Goal: Information Seeking & Learning: Learn about a topic

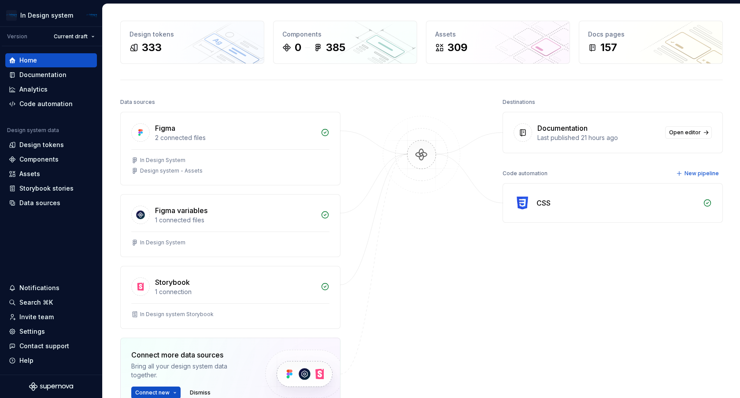
scroll to position [25, 0]
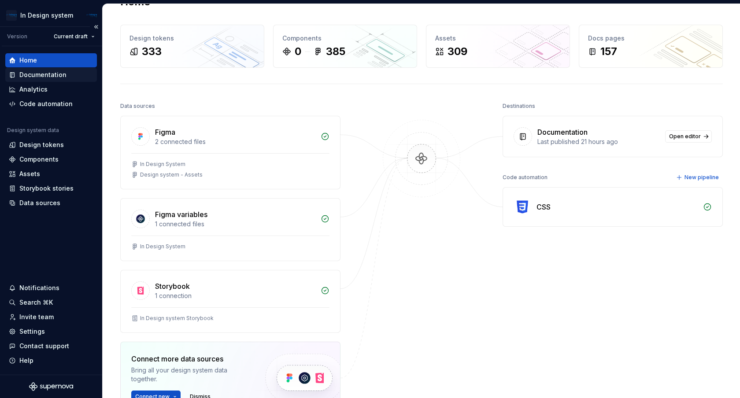
click at [45, 76] on div "Documentation" at bounding box center [42, 75] width 47 height 9
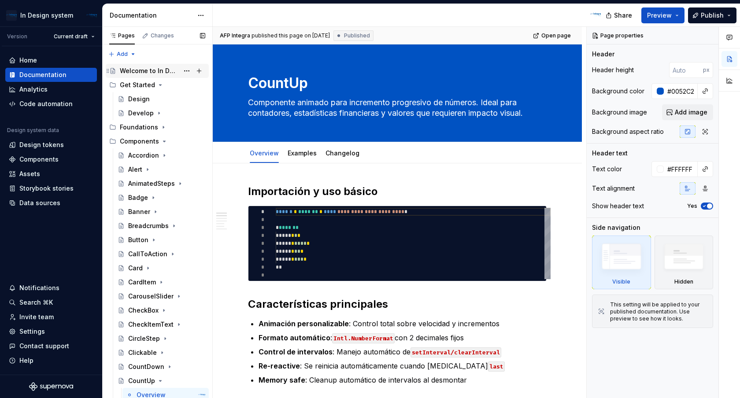
click at [145, 69] on div "Welcome to In Design System!" at bounding box center [149, 71] width 59 height 9
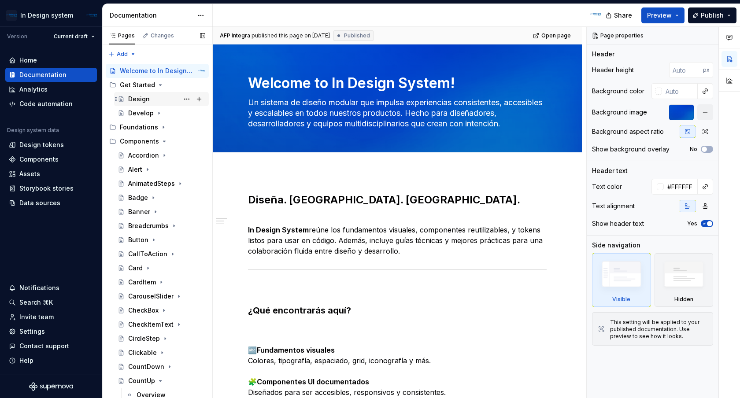
click at [150, 99] on div "Design" at bounding box center [166, 99] width 77 height 12
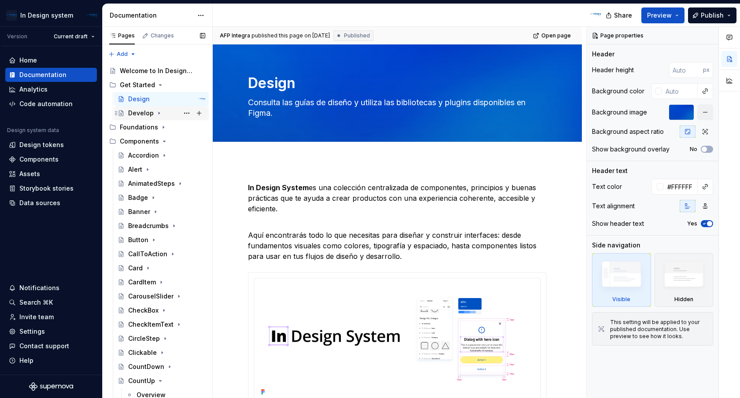
click at [140, 113] on div "Develop" at bounding box center [141, 113] width 26 height 9
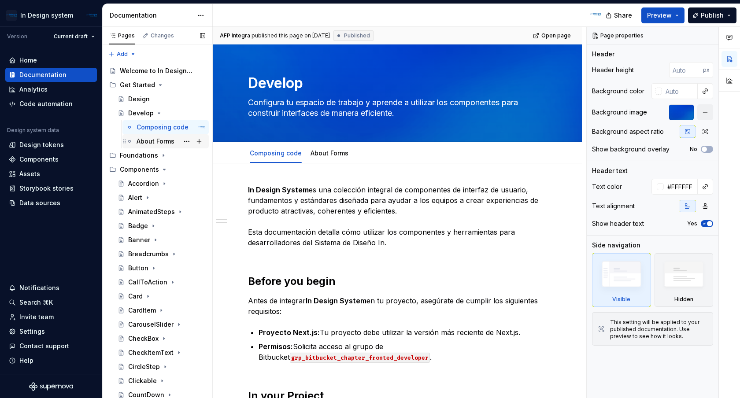
click at [160, 137] on div "About Forms" at bounding box center [156, 141] width 38 height 9
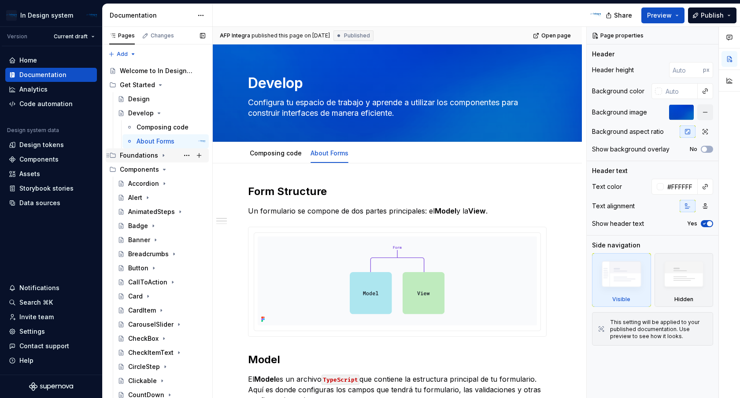
click at [150, 153] on div "Foundations" at bounding box center [139, 155] width 38 height 9
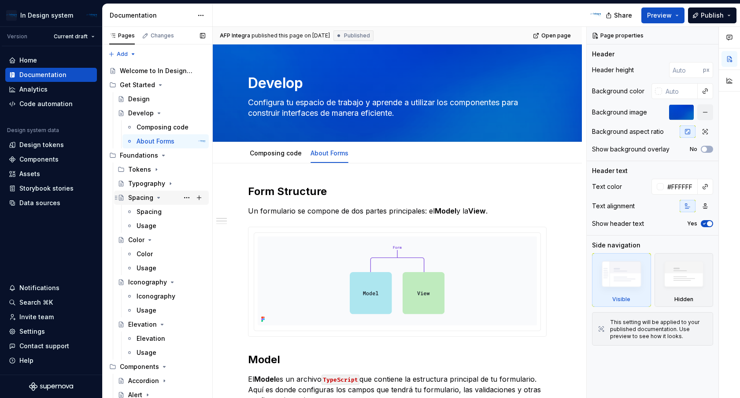
click at [158, 200] on icon "Page tree" at bounding box center [158, 197] width 7 height 7
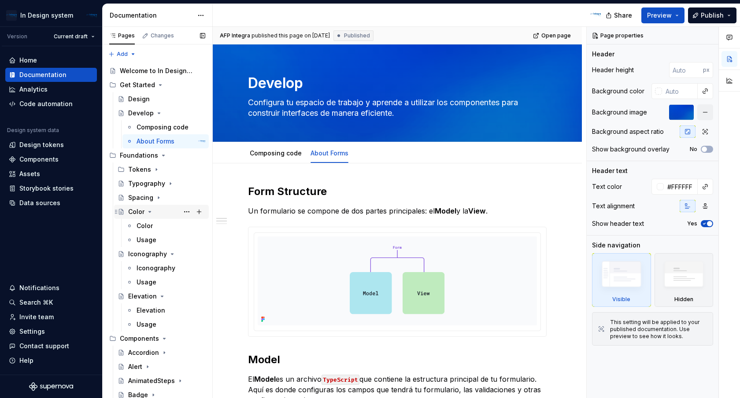
click at [148, 213] on icon "Page tree" at bounding box center [149, 211] width 7 height 7
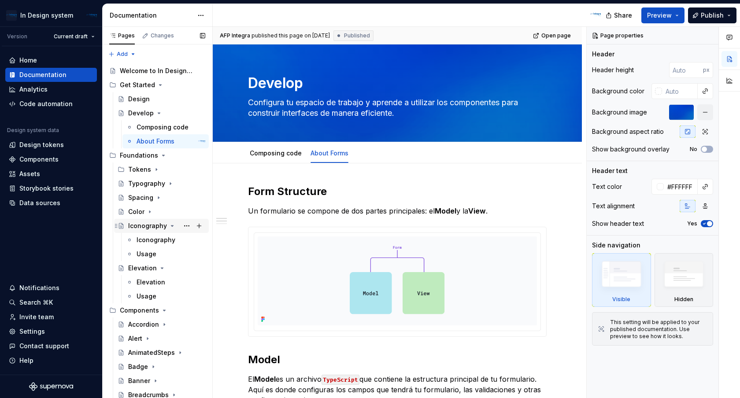
click at [169, 226] on icon "Page tree" at bounding box center [172, 226] width 7 height 7
click at [162, 239] on icon "Page tree" at bounding box center [162, 240] width 7 height 7
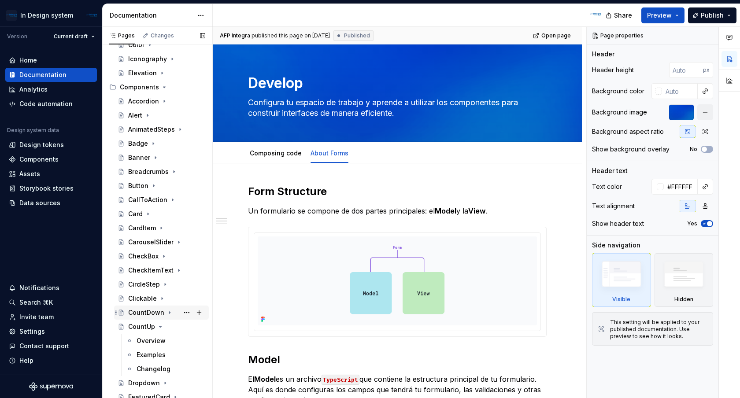
scroll to position [172, 0]
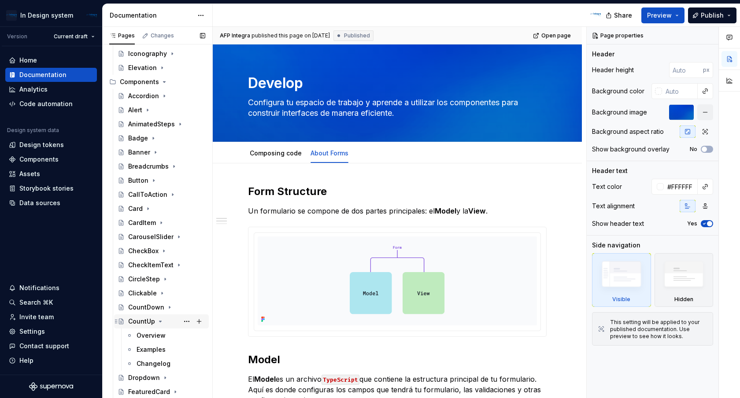
click at [159, 323] on icon "Page tree" at bounding box center [160, 321] width 7 height 7
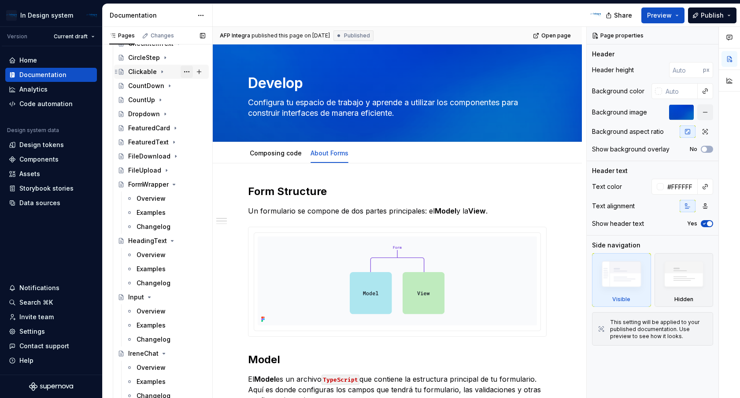
scroll to position [411, 0]
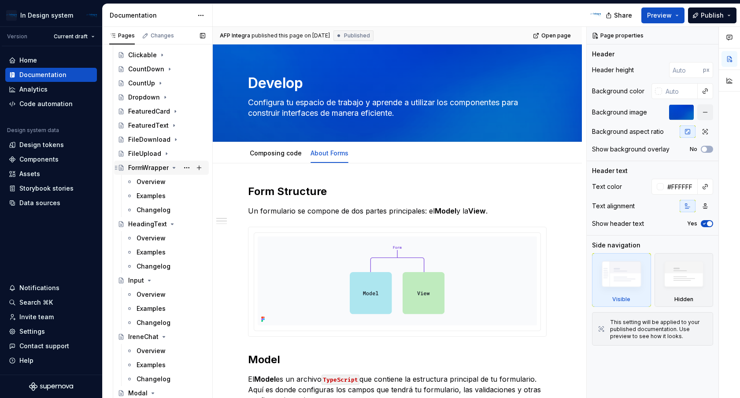
click at [174, 168] on icon "Page tree" at bounding box center [174, 167] width 7 height 7
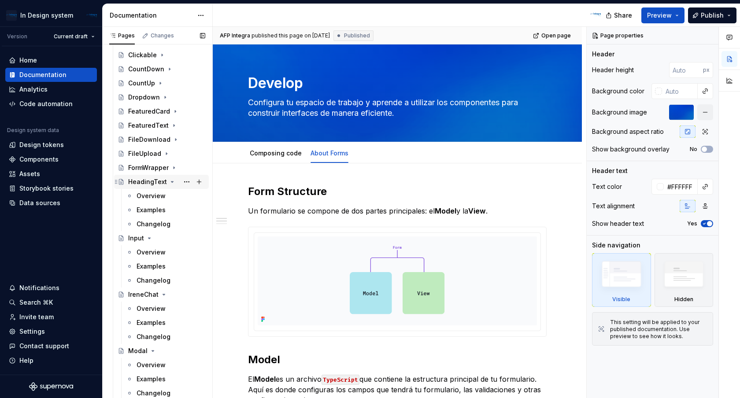
click at [171, 182] on icon "Page tree" at bounding box center [172, 181] width 7 height 7
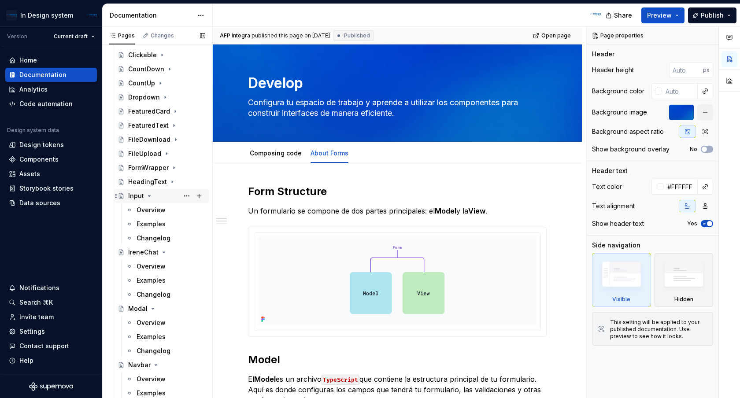
click at [152, 197] on div "Input" at bounding box center [166, 196] width 77 height 12
click at [147, 196] on icon "Page tree" at bounding box center [149, 196] width 7 height 7
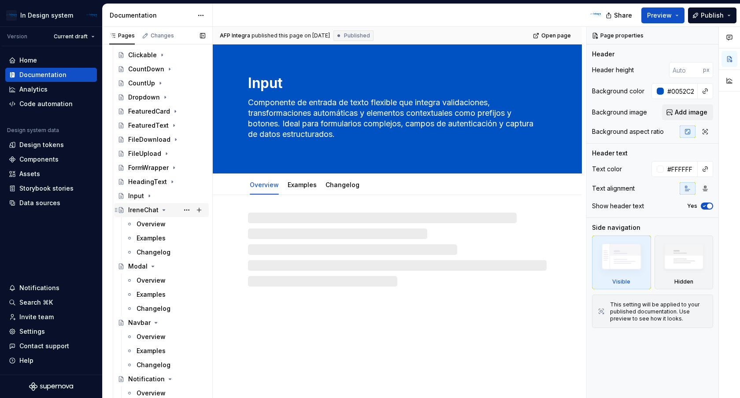
click at [164, 211] on icon "Page tree" at bounding box center [163, 210] width 7 height 7
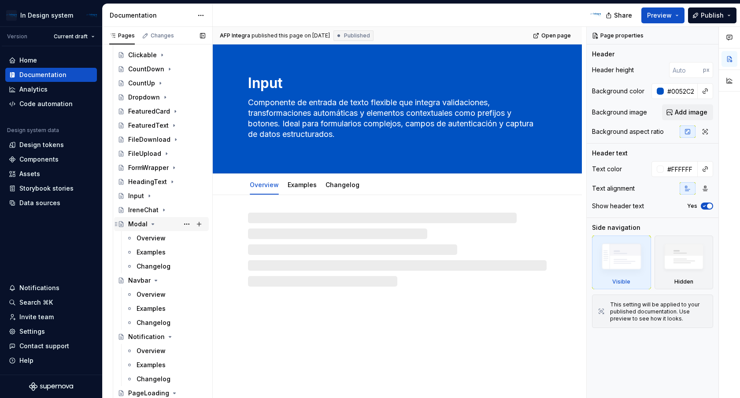
click at [152, 225] on icon "Page tree" at bounding box center [153, 224] width 2 height 1
click at [155, 238] on icon "Page tree" at bounding box center [156, 238] width 2 height 1
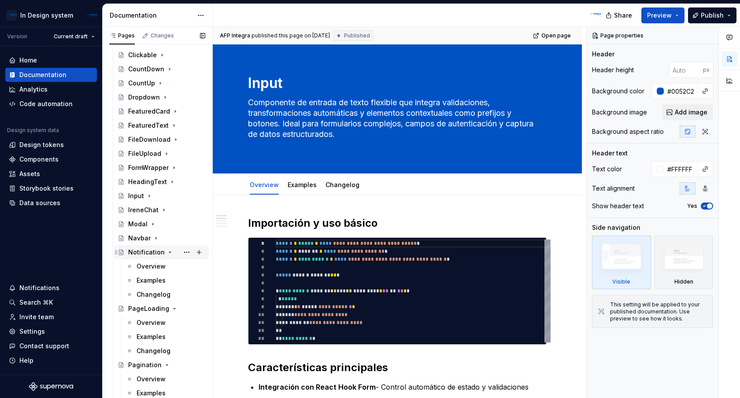
click at [167, 252] on icon "Page tree" at bounding box center [170, 252] width 7 height 7
click at [173, 269] on icon "Page tree" at bounding box center [174, 266] width 7 height 7
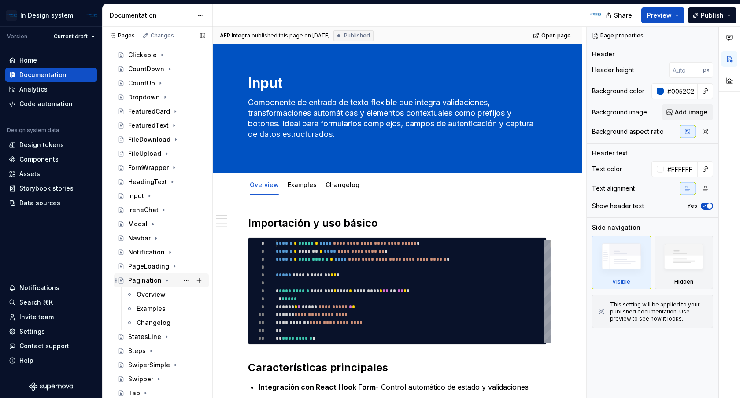
click at [166, 282] on icon "Page tree" at bounding box center [166, 280] width 7 height 7
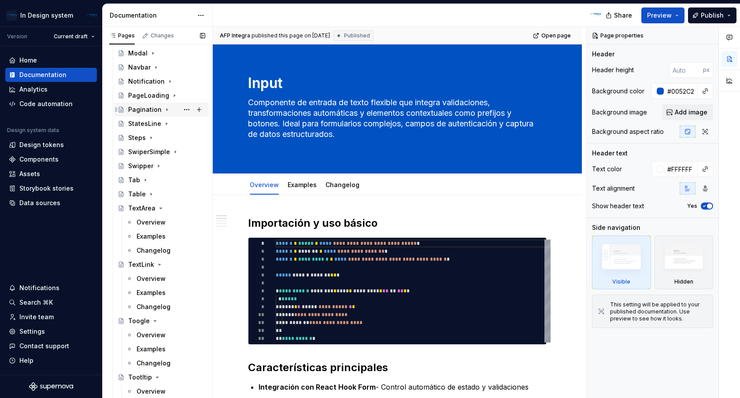
scroll to position [590, 0]
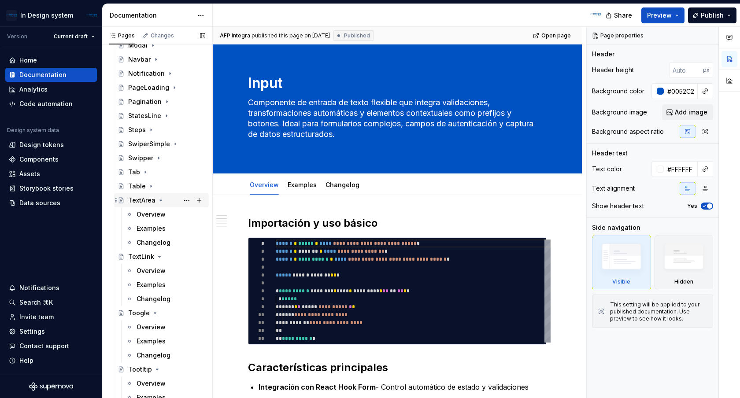
click at [160, 202] on icon "Page tree" at bounding box center [160, 200] width 7 height 7
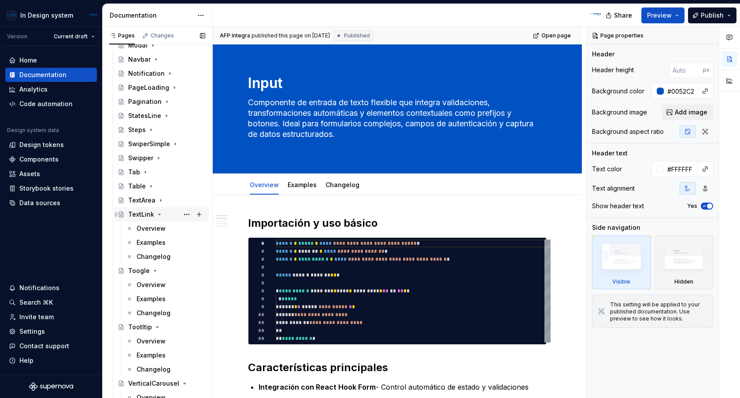
click at [158, 216] on icon "Page tree" at bounding box center [159, 214] width 7 height 7
click at [155, 230] on icon "Page tree" at bounding box center [155, 228] width 7 height 7
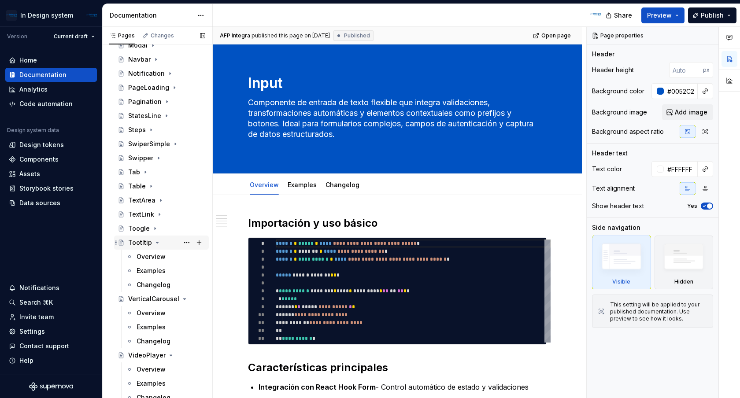
click at [156, 242] on icon "Page tree" at bounding box center [157, 242] width 2 height 1
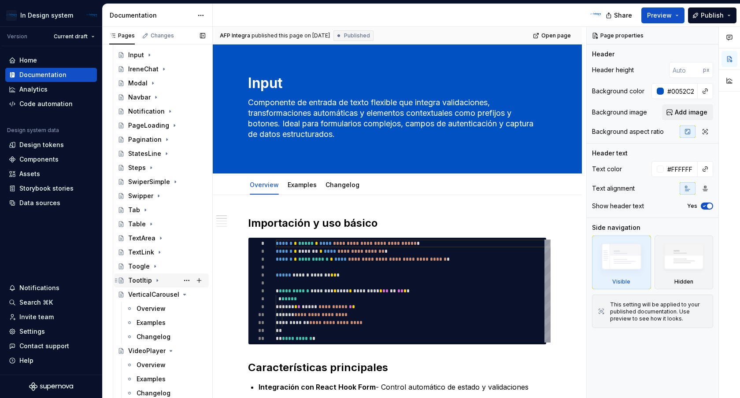
scroll to position [552, 0]
click at [177, 294] on icon "Page tree" at bounding box center [175, 294] width 7 height 7
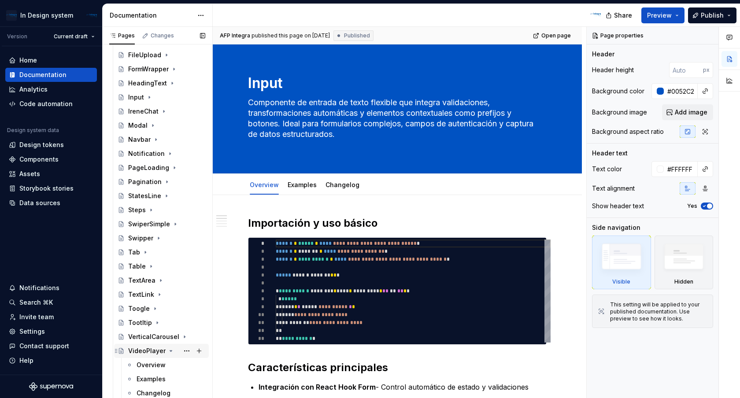
click at [168, 350] on icon "Page tree" at bounding box center [170, 351] width 7 height 7
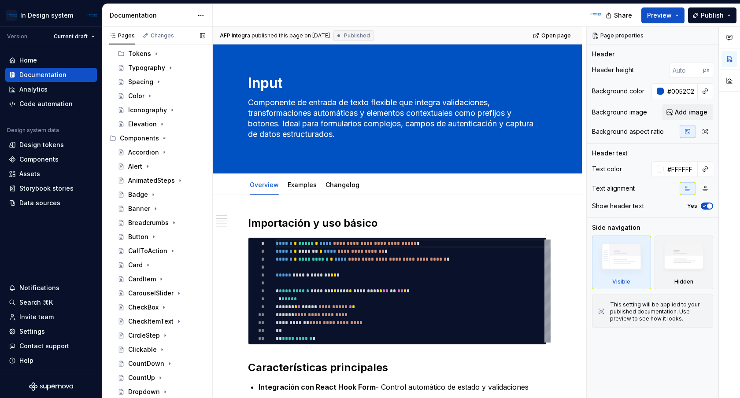
scroll to position [0, 0]
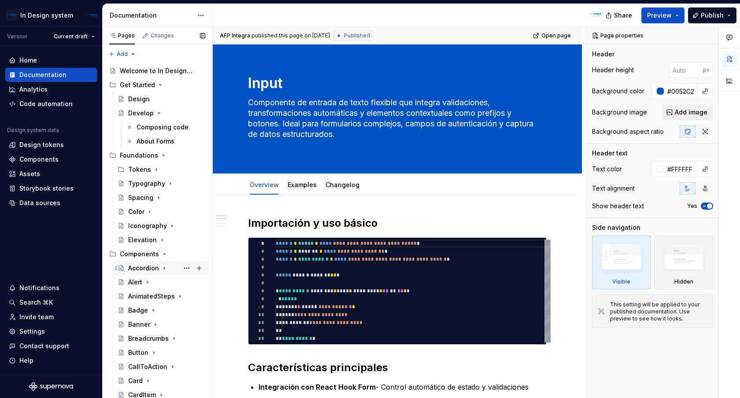
click at [156, 266] on div "Accordion" at bounding box center [143, 268] width 31 height 9
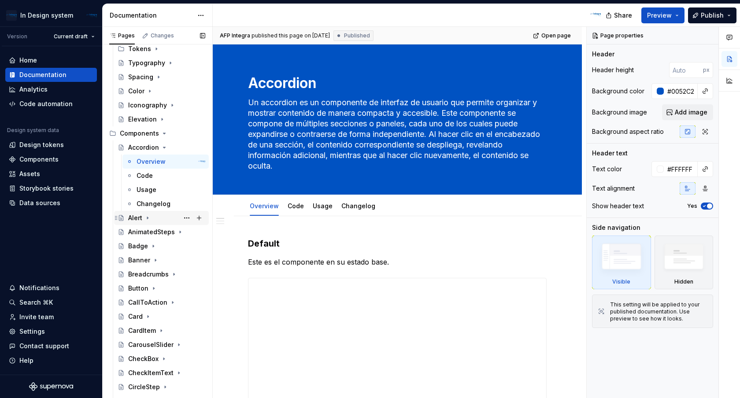
click at [150, 218] on icon "Page tree" at bounding box center [147, 218] width 7 height 7
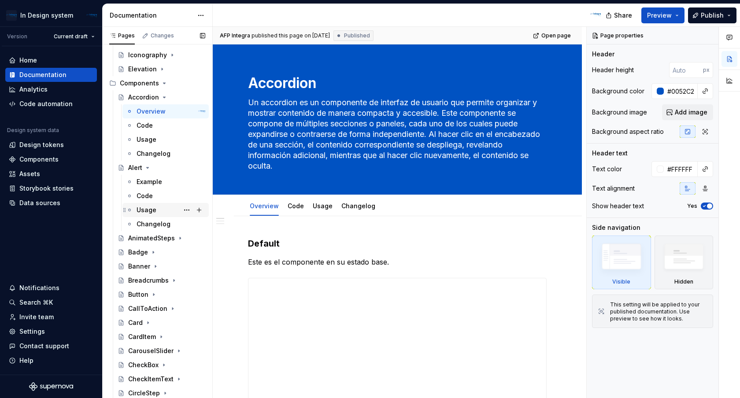
scroll to position [173, 0]
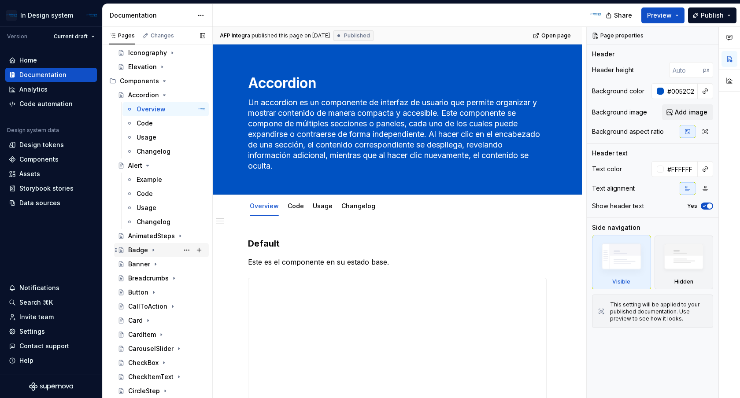
click at [153, 250] on icon "Page tree" at bounding box center [153, 250] width 1 height 2
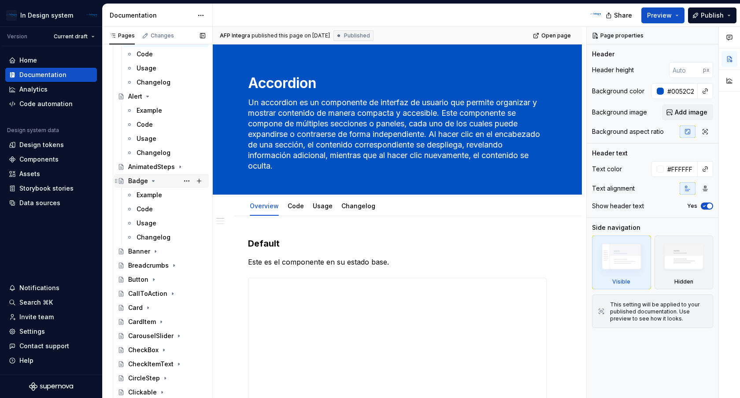
scroll to position [272, 0]
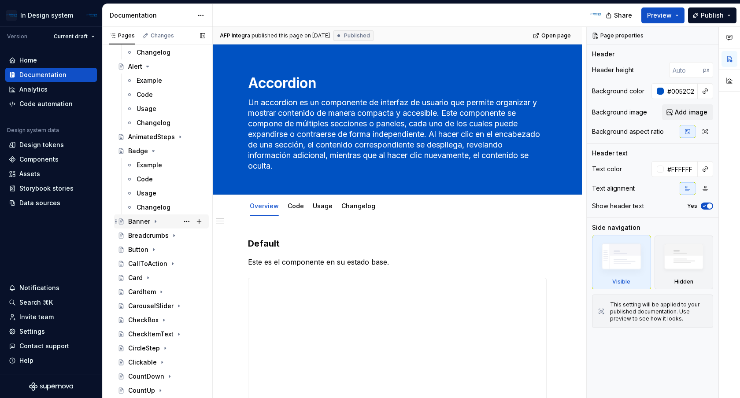
click at [152, 220] on icon "Page tree" at bounding box center [155, 221] width 7 height 7
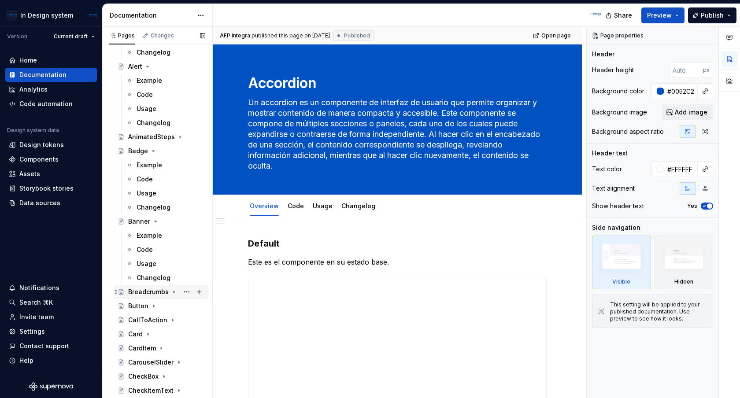
click at [171, 289] on icon "Page tree" at bounding box center [174, 292] width 7 height 7
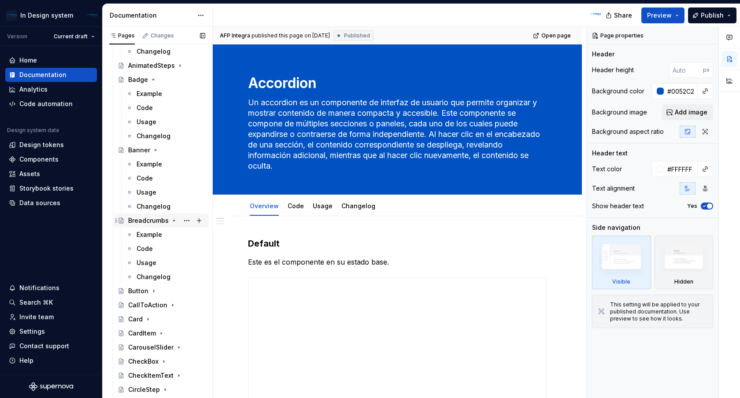
scroll to position [391, 0]
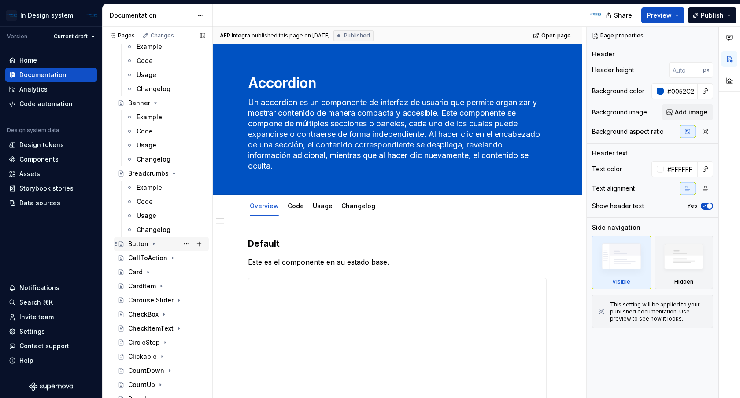
click at [152, 239] on div "Button" at bounding box center [166, 244] width 77 height 12
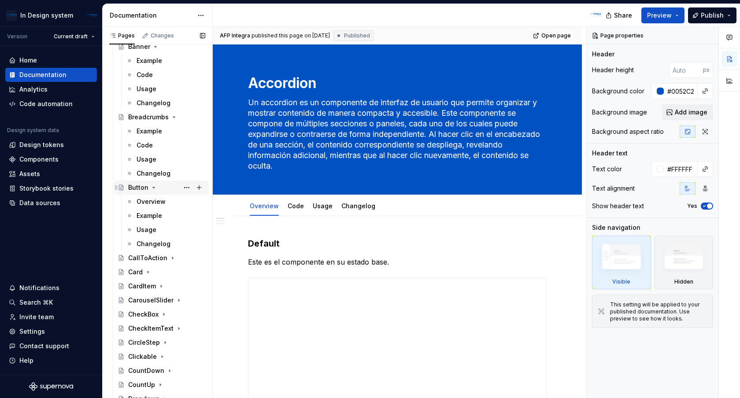
scroll to position [481, 0]
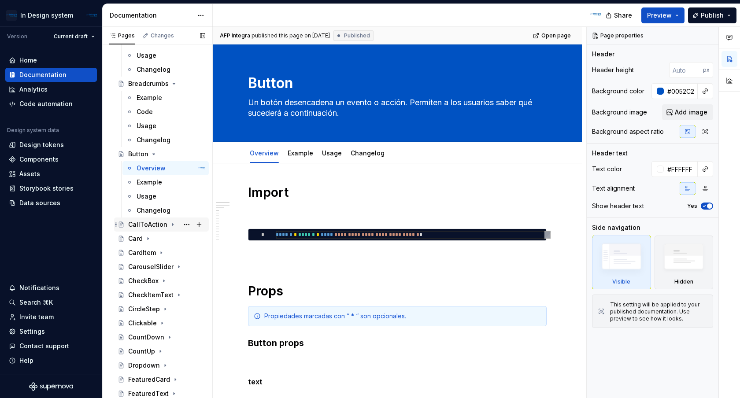
click at [172, 226] on icon "Page tree" at bounding box center [172, 224] width 7 height 7
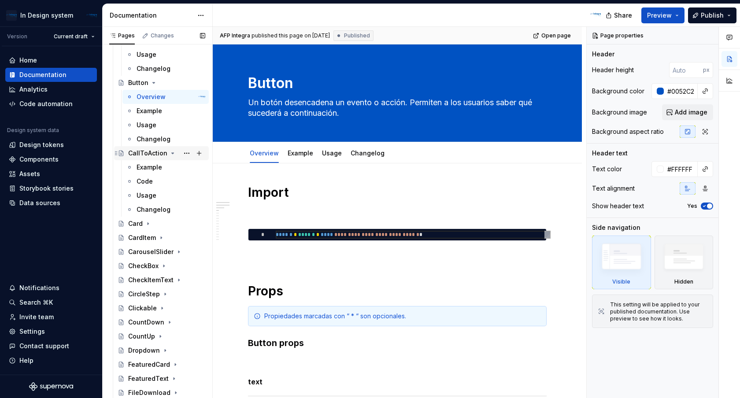
scroll to position [608, 0]
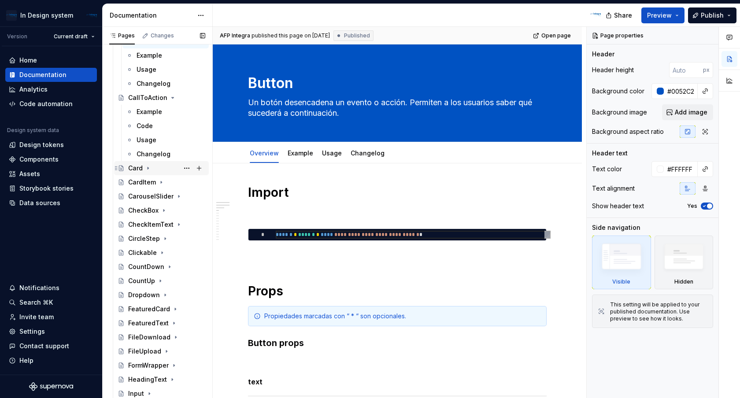
click at [148, 168] on icon "Page tree" at bounding box center [148, 168] width 7 height 7
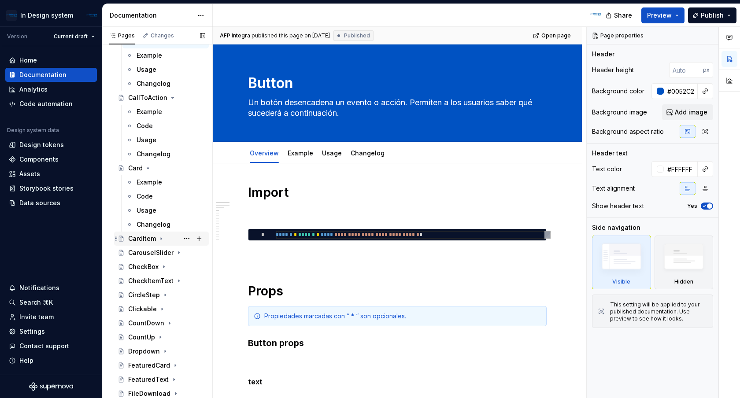
click at [162, 239] on icon "Page tree" at bounding box center [161, 238] width 7 height 7
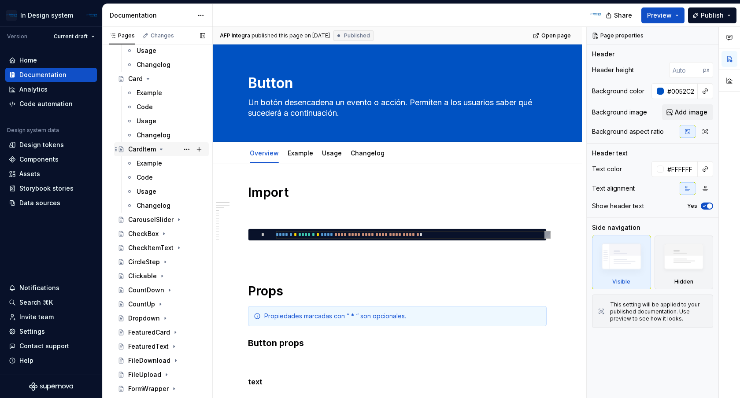
scroll to position [746, 0]
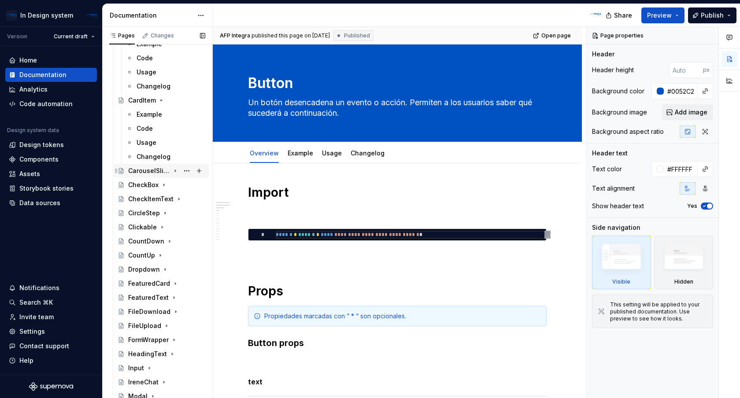
click at [178, 172] on icon "Page tree" at bounding box center [175, 170] width 7 height 7
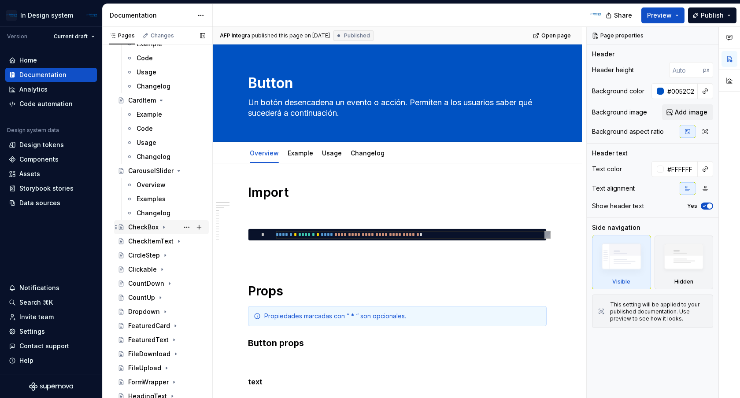
click at [165, 230] on icon "Page tree" at bounding box center [163, 227] width 7 height 7
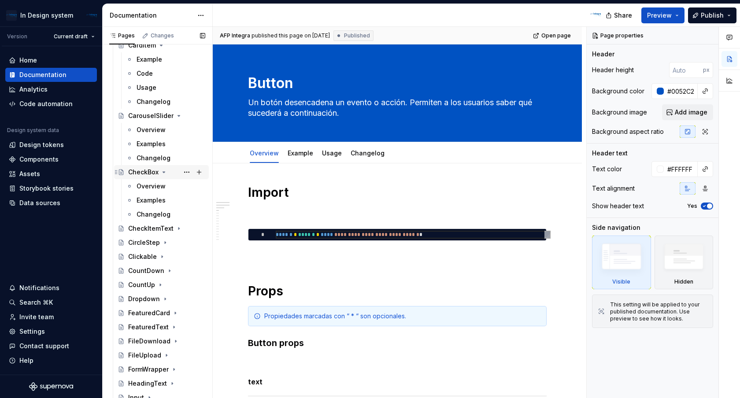
scroll to position [803, 0]
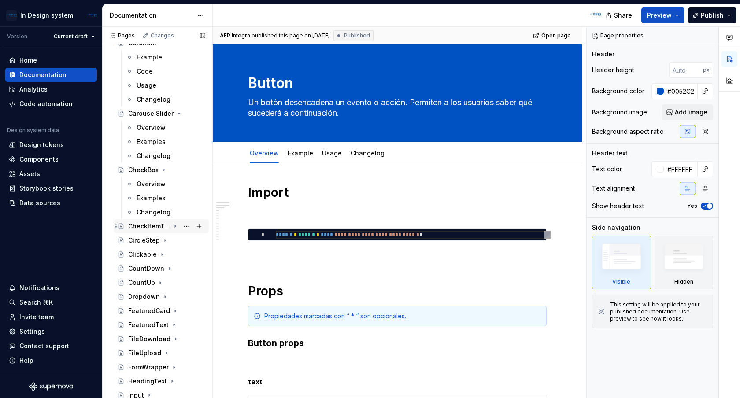
click at [176, 226] on icon "Page tree" at bounding box center [175, 227] width 1 height 2
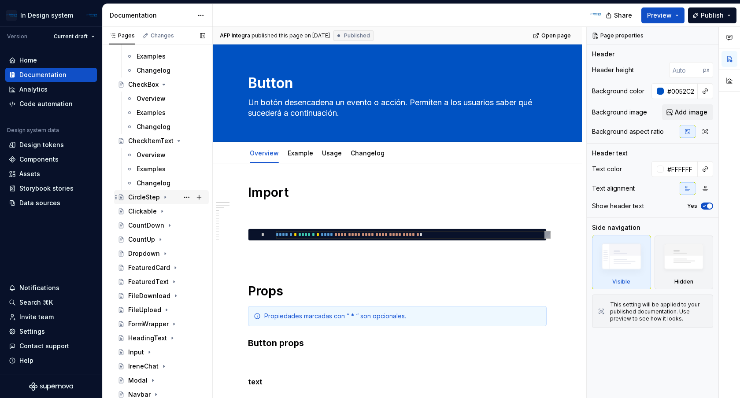
click at [165, 197] on icon "Page tree" at bounding box center [165, 198] width 1 height 2
click at [162, 253] on icon "Page tree" at bounding box center [162, 254] width 1 height 2
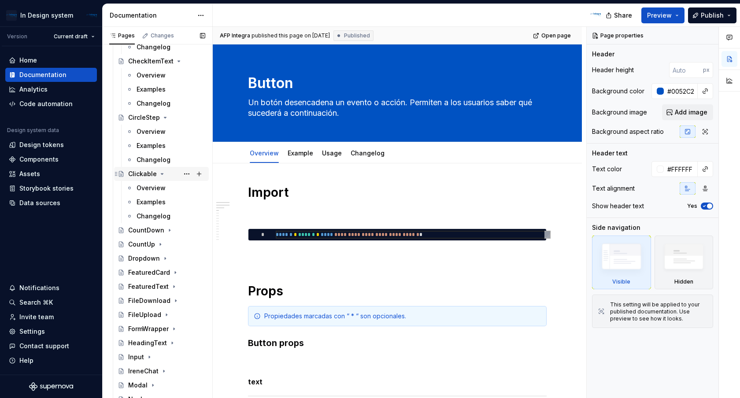
scroll to position [987, 0]
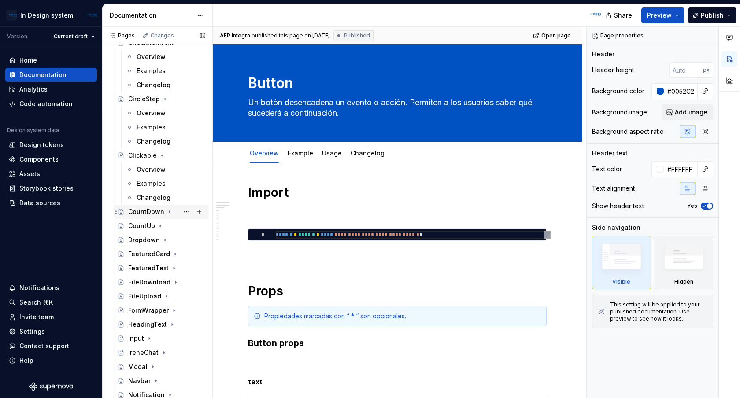
click at [171, 212] on icon "Page tree" at bounding box center [169, 211] width 7 height 7
click at [160, 271] on icon "Page tree" at bounding box center [160, 268] width 7 height 7
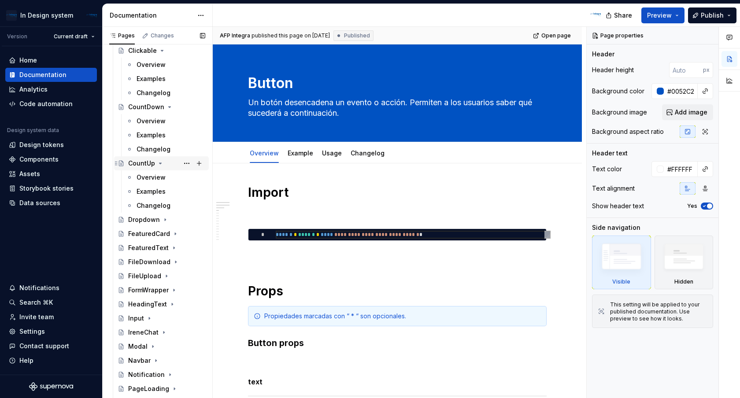
scroll to position [1100, 0]
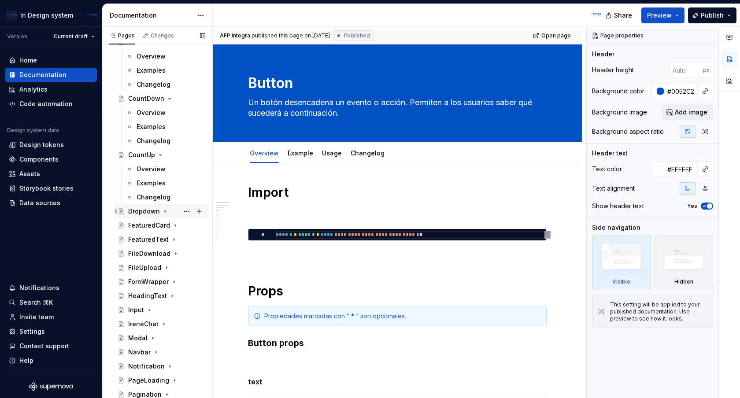
click at [165, 214] on icon "Page tree" at bounding box center [165, 211] width 7 height 7
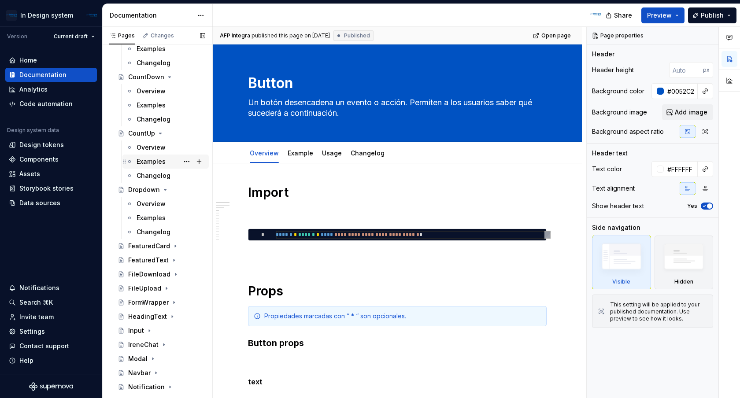
scroll to position [1151, 0]
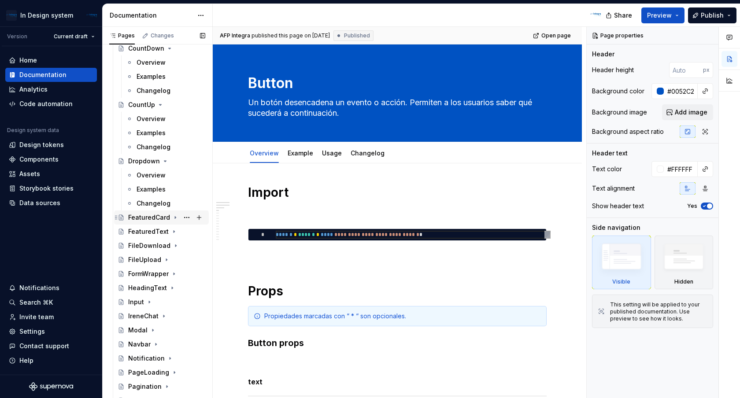
click at [175, 219] on icon "Page tree" at bounding box center [175, 217] width 7 height 7
click at [172, 276] on icon "Page tree" at bounding box center [174, 274] width 7 height 7
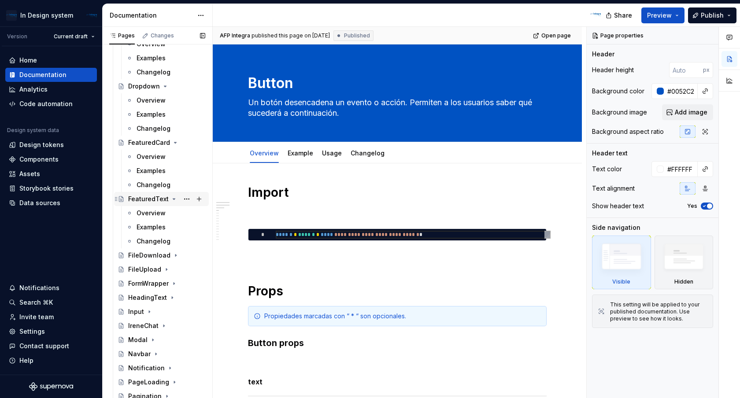
scroll to position [1262, 0]
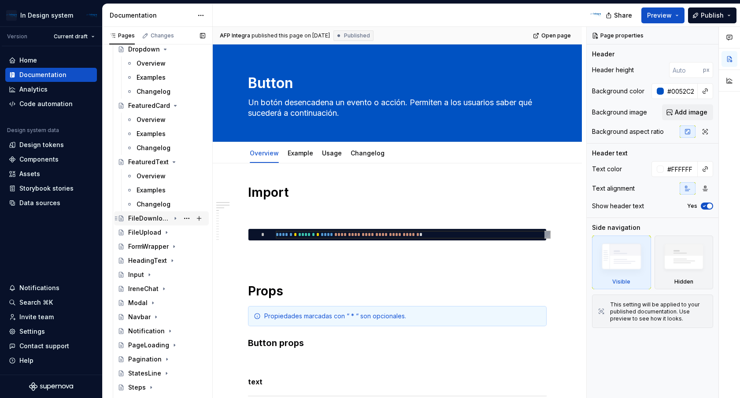
click at [177, 217] on div "FileDownload" at bounding box center [166, 218] width 77 height 12
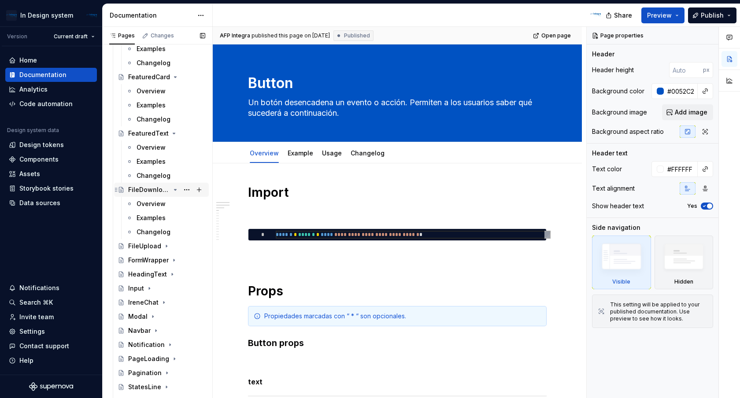
scroll to position [1328, 0]
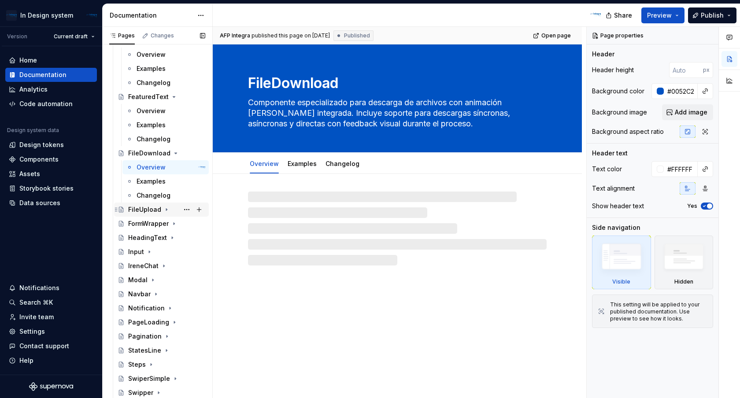
click at [166, 211] on icon "Page tree" at bounding box center [166, 209] width 7 height 7
click at [171, 268] on icon "Page tree" at bounding box center [174, 266] width 7 height 7
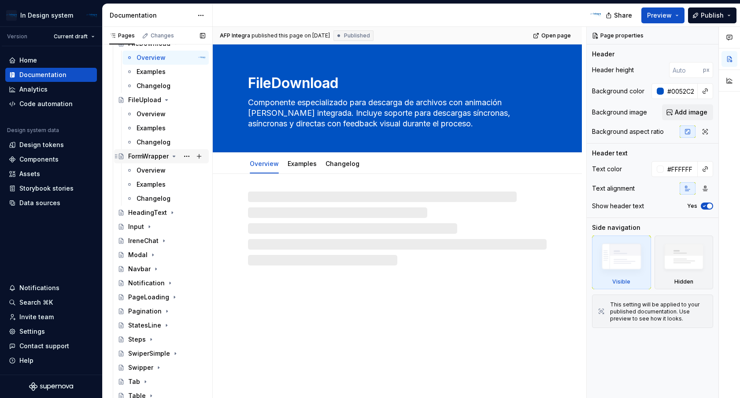
scroll to position [1488, 0]
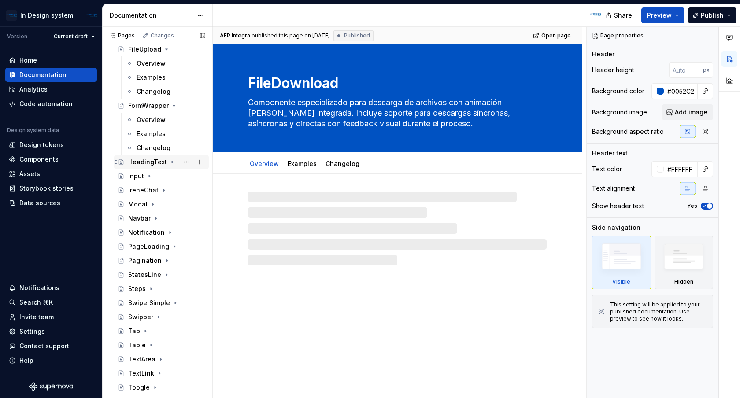
click at [171, 165] on icon "Page tree" at bounding box center [172, 162] width 7 height 7
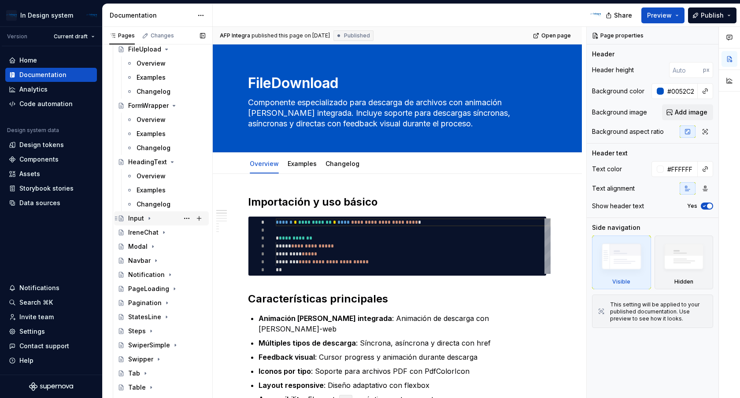
click at [151, 220] on icon "Page tree" at bounding box center [149, 218] width 7 height 7
click at [161, 276] on icon "Page tree" at bounding box center [163, 274] width 7 height 7
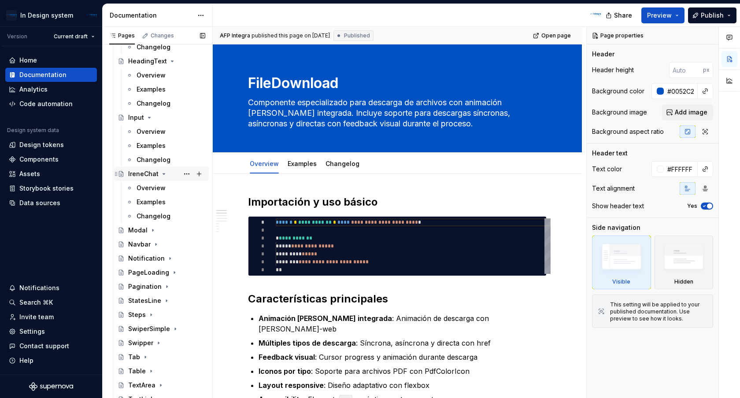
scroll to position [1638, 0]
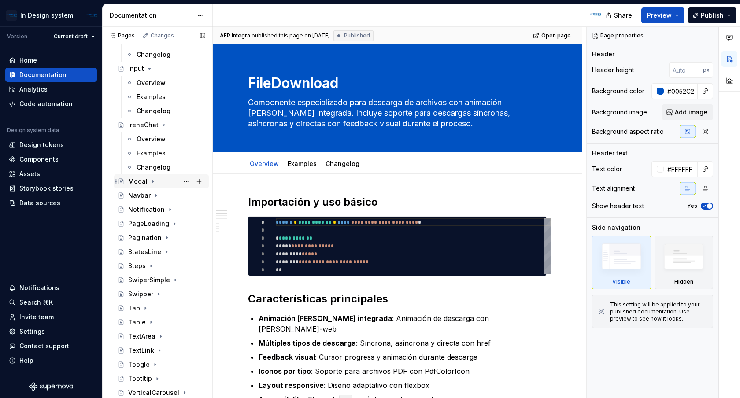
click at [154, 182] on icon "Page tree" at bounding box center [152, 181] width 7 height 7
click at [157, 237] on icon "Page tree" at bounding box center [155, 237] width 7 height 7
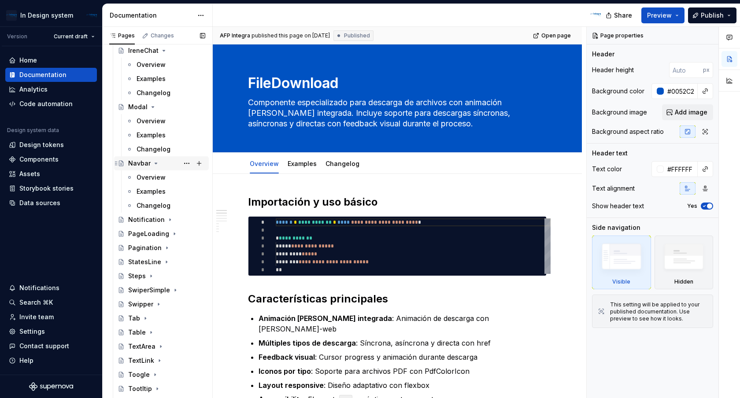
scroll to position [1736, 0]
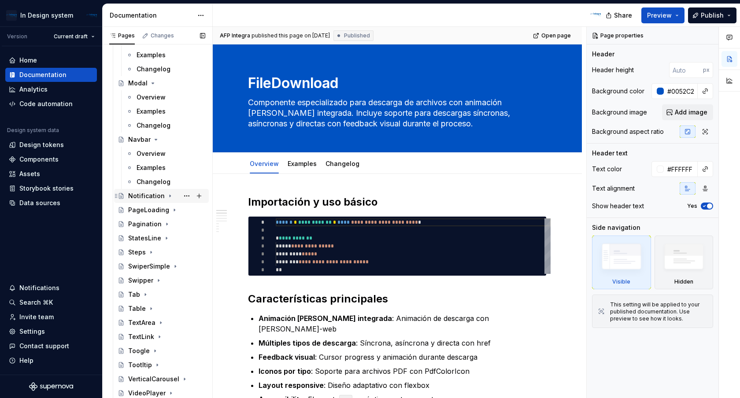
click at [168, 194] on icon "Page tree" at bounding box center [170, 196] width 7 height 7
click at [171, 212] on icon "Page tree" at bounding box center [174, 210] width 7 height 7
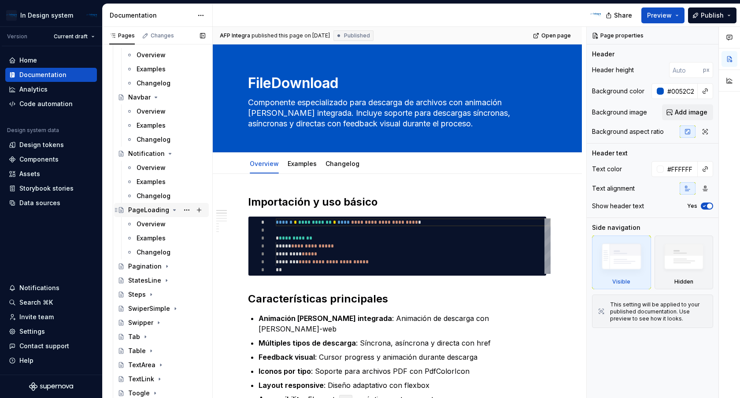
scroll to position [1811, 0]
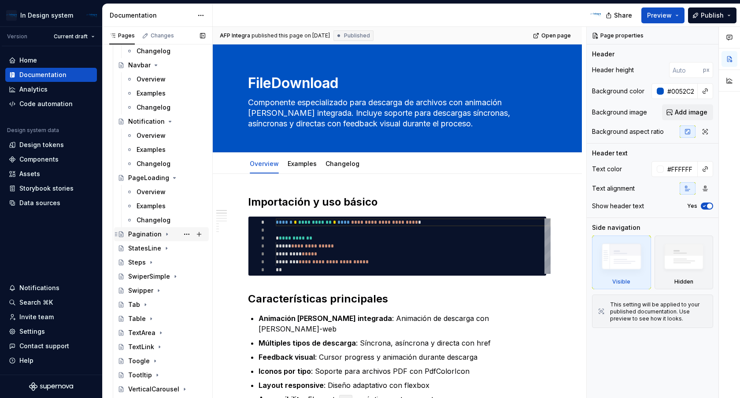
click at [168, 233] on div "Pagination" at bounding box center [166, 234] width 77 height 12
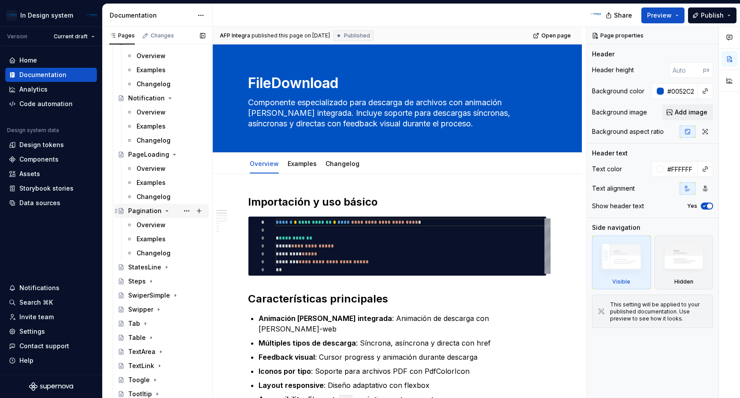
scroll to position [1860, 0]
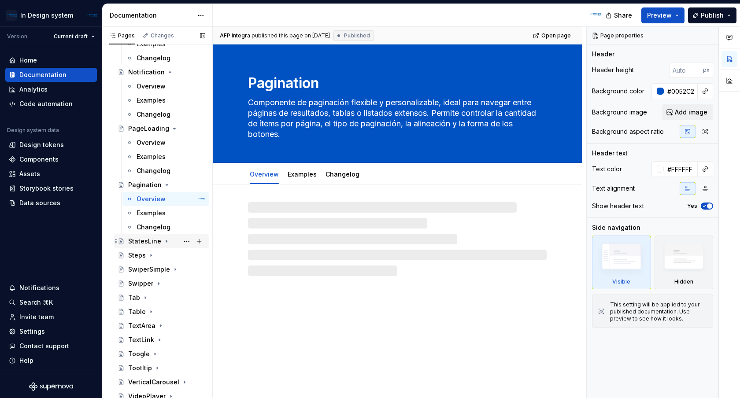
click at [167, 243] on icon "Page tree" at bounding box center [166, 241] width 7 height 7
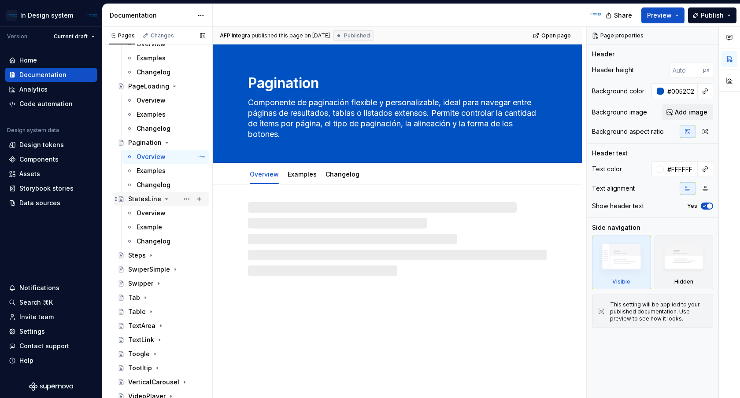
scroll to position [1903, 0]
click at [152, 257] on icon "Page tree" at bounding box center [151, 255] width 7 height 7
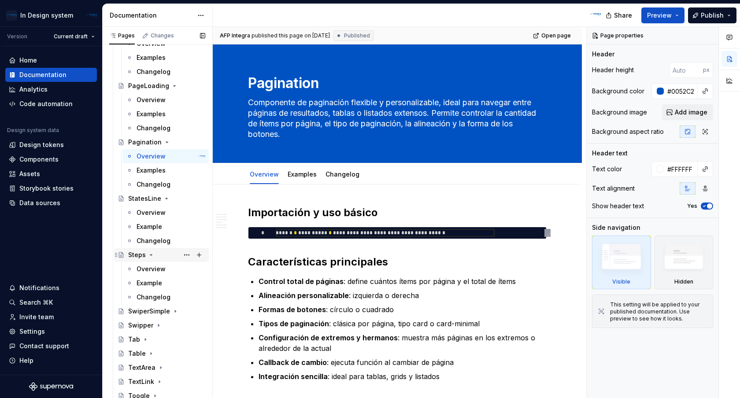
scroll to position [1948, 0]
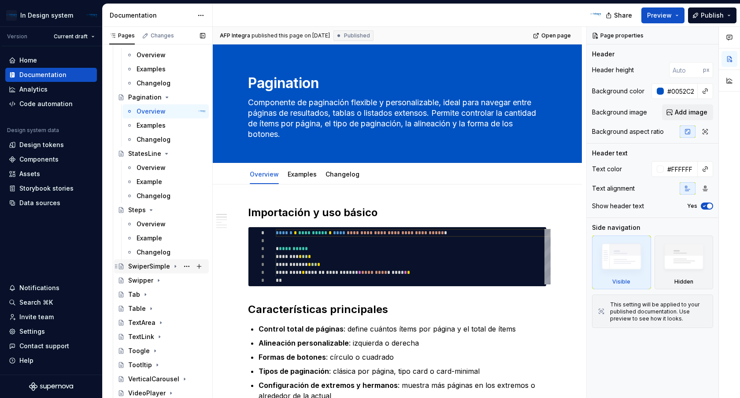
click at [169, 264] on div "SwiperSimple" at bounding box center [166, 266] width 77 height 12
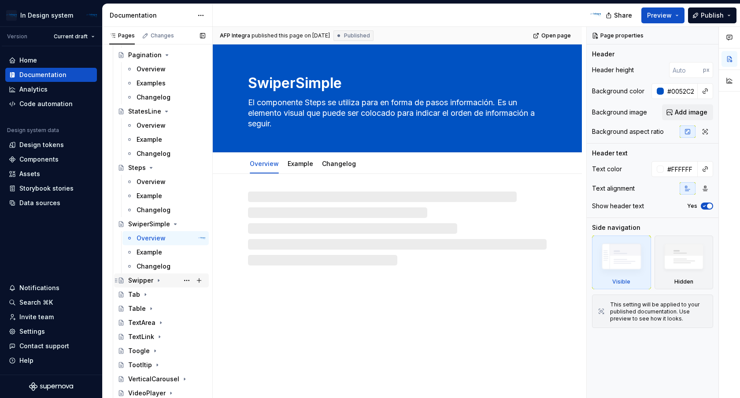
click at [148, 281] on div "Swipper" at bounding box center [140, 280] width 25 height 9
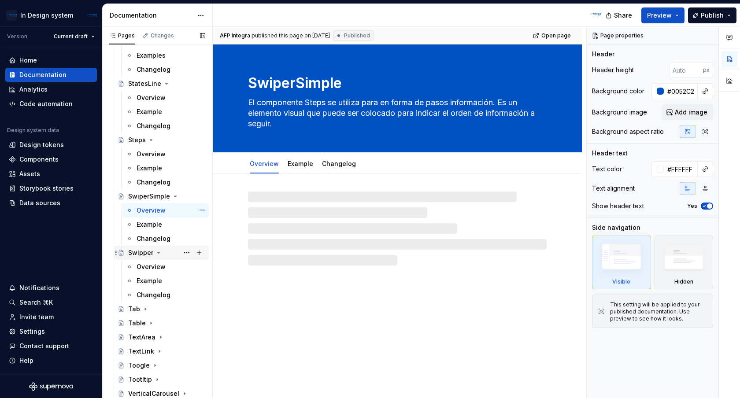
scroll to position [2032, 0]
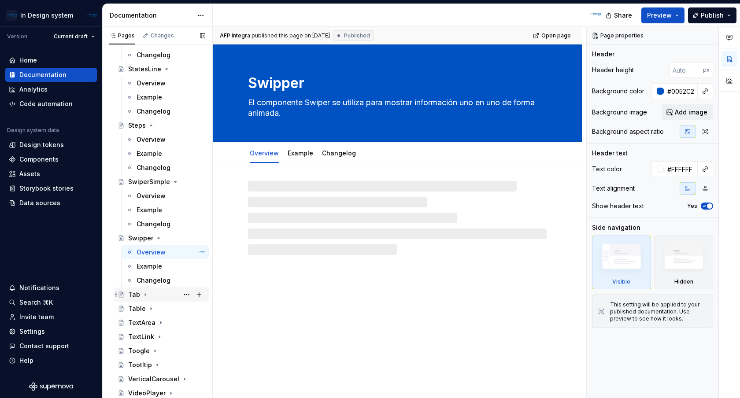
click at [140, 296] on div "Tab" at bounding box center [166, 295] width 77 height 12
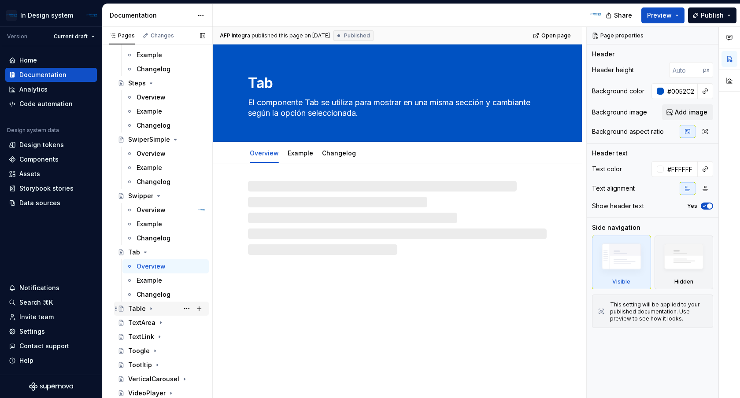
click at [142, 312] on div "Table" at bounding box center [137, 308] width 18 height 9
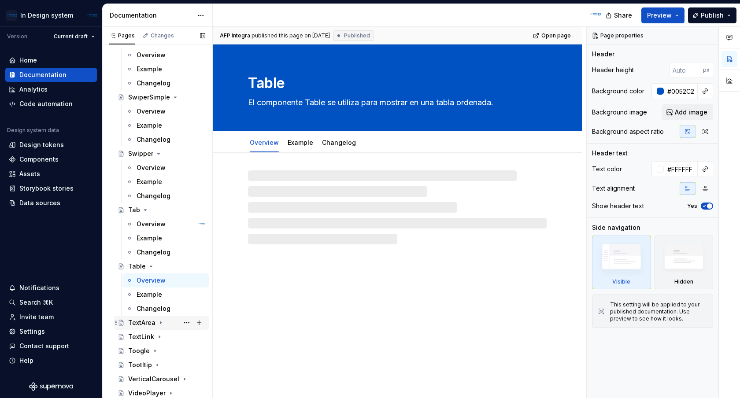
click at [146, 326] on div "TextArea" at bounding box center [141, 323] width 27 height 9
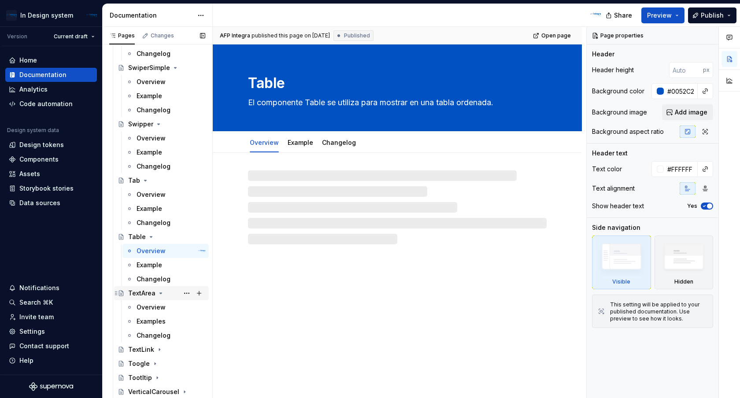
scroll to position [2159, 0]
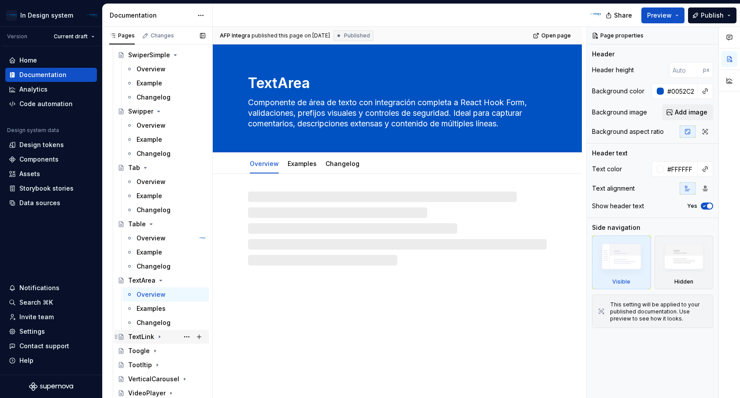
click at [148, 338] on div "TextLink" at bounding box center [141, 337] width 26 height 9
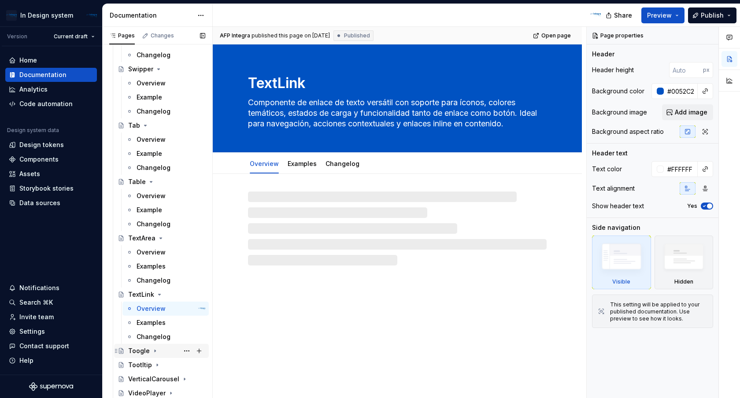
click at [148, 352] on div "Toogle" at bounding box center [166, 351] width 77 height 12
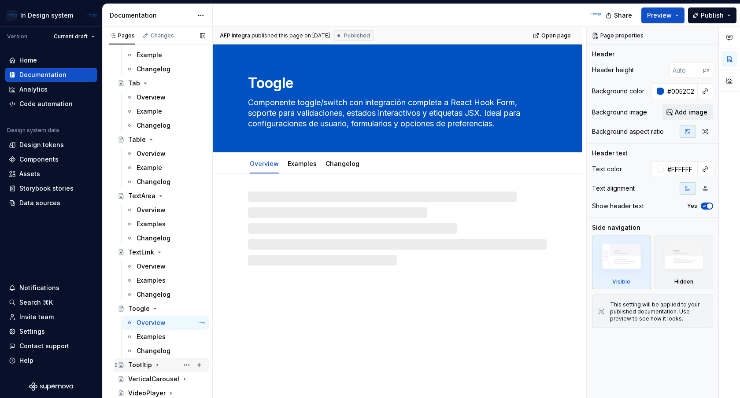
click at [150, 362] on div "Tootltip" at bounding box center [140, 365] width 24 height 9
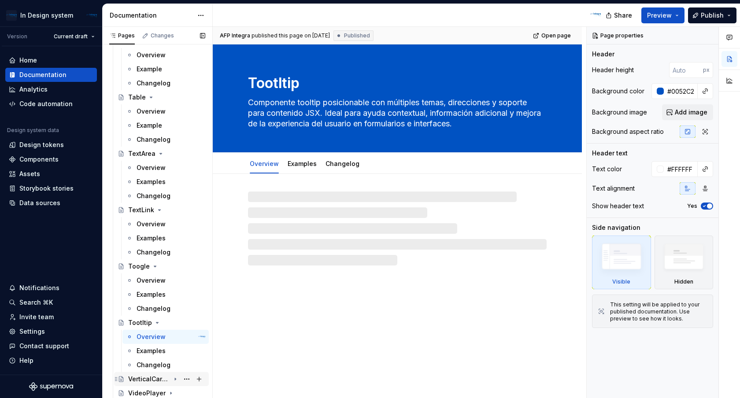
click at [160, 379] on div "VerticalCarousel" at bounding box center [149, 379] width 42 height 9
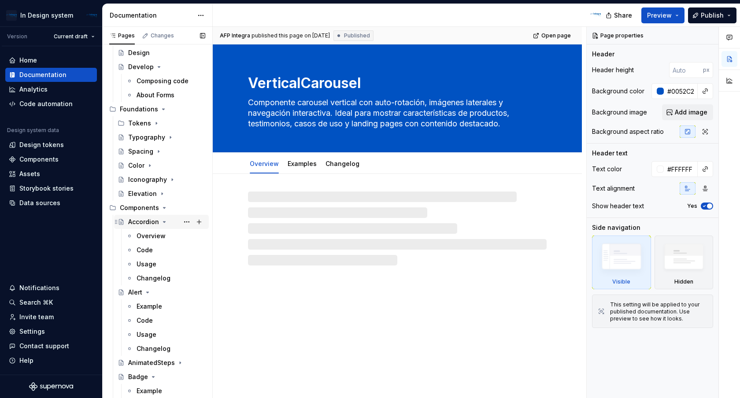
scroll to position [142, 0]
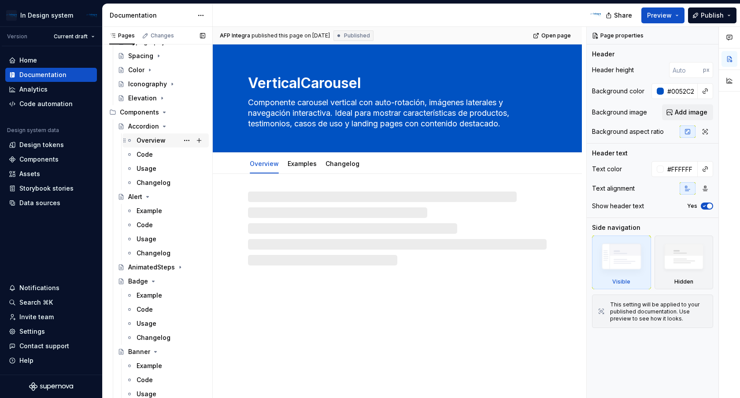
click at [157, 142] on div "Overview" at bounding box center [151, 140] width 29 height 9
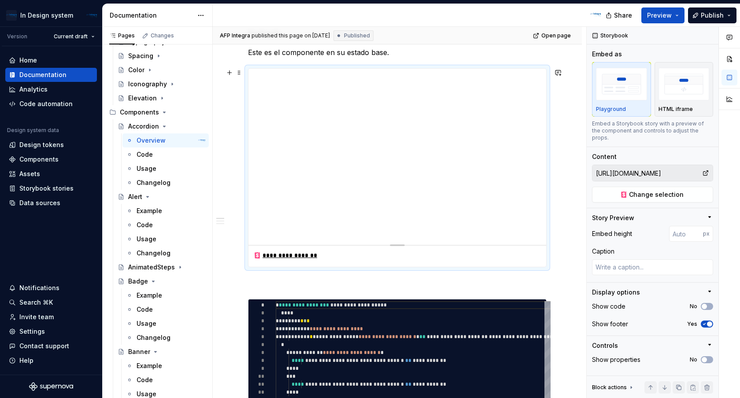
scroll to position [209, 0]
type textarea "*"
